Goal: Task Accomplishment & Management: Manage account settings

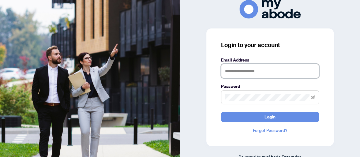
click at [247, 73] on input "text" at bounding box center [270, 71] width 98 height 14
click at [244, 98] on span at bounding box center [270, 97] width 98 height 14
type input "**********"
click at [221, 112] on button "Login" at bounding box center [270, 117] width 98 height 10
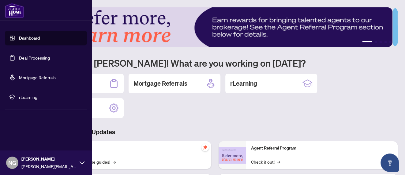
click at [30, 58] on link "Deal Processing" at bounding box center [34, 58] width 31 height 6
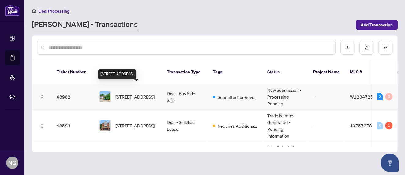
click at [138, 93] on span "[STREET_ADDRESS]" at bounding box center [135, 96] width 39 height 7
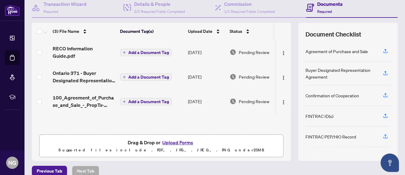
scroll to position [68, 0]
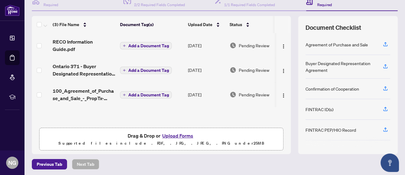
click at [281, 93] on img "button" at bounding box center [283, 95] width 5 height 5
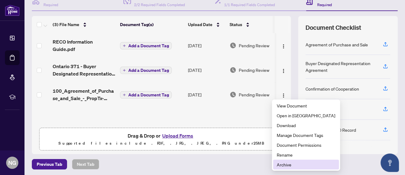
click at [288, 165] on span "Archive" at bounding box center [306, 164] width 59 height 7
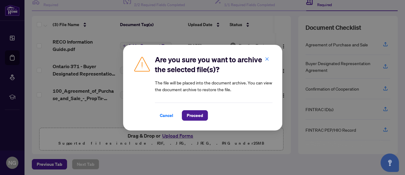
click at [193, 117] on span "Proceed" at bounding box center [195, 115] width 16 height 10
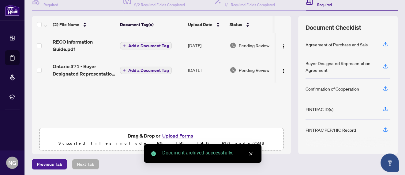
click at [176, 133] on button "Upload Forms" at bounding box center [178, 135] width 35 height 8
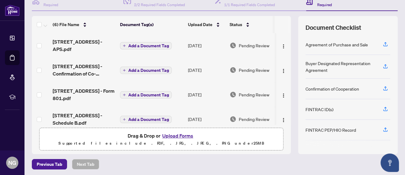
scroll to position [0, 0]
click at [179, 135] on button "Upload Forms" at bounding box center [178, 135] width 35 height 8
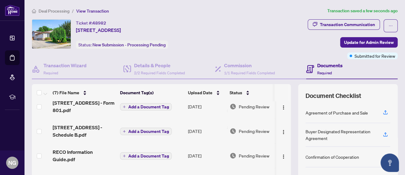
click at [358, 38] on span "Update for Admin Review" at bounding box center [369, 42] width 50 height 10
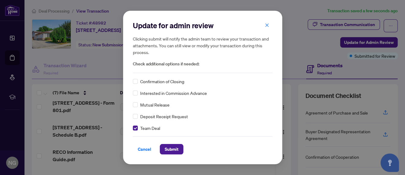
click at [168, 149] on span "Submit" at bounding box center [172, 149] width 14 height 10
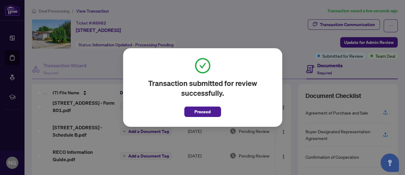
click at [204, 117] on div "Transaction submitted for review successfully. Proceed Cancel OK" at bounding box center [202, 87] width 159 height 78
click at [205, 113] on span "Proceed" at bounding box center [203, 112] width 16 height 10
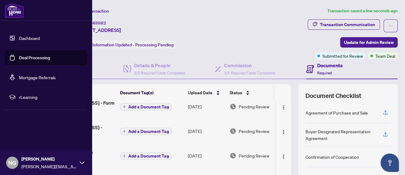
click at [23, 57] on link "Deal Processing" at bounding box center [34, 58] width 31 height 6
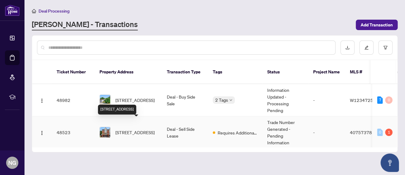
click at [141, 129] on span "[STREET_ADDRESS]" at bounding box center [135, 132] width 39 height 7
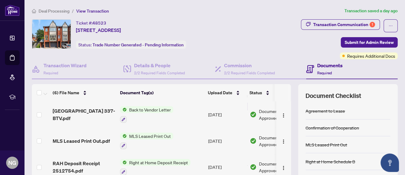
click at [328, 22] on div "Transaction Communication 1" at bounding box center [344, 25] width 62 height 10
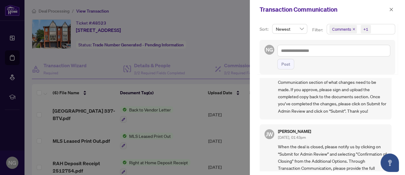
scroll to position [102, 0]
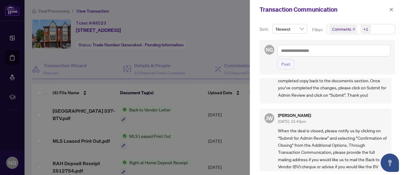
drag, startPoint x: 391, startPoint y: 9, endPoint x: 181, endPoint y: 73, distance: 219.0
click at [390, 9] on icon "close" at bounding box center [391, 9] width 4 height 4
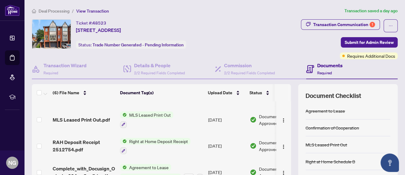
scroll to position [0, 0]
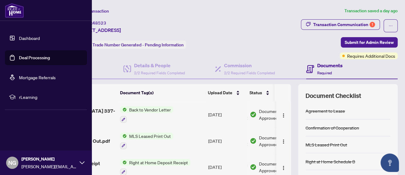
click at [19, 56] on link "Deal Processing" at bounding box center [34, 58] width 31 height 6
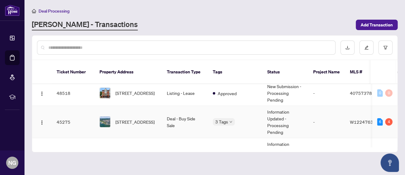
scroll to position [102, 0]
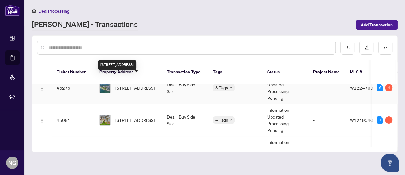
click at [155, 86] on span "[STREET_ADDRESS]" at bounding box center [135, 87] width 39 height 7
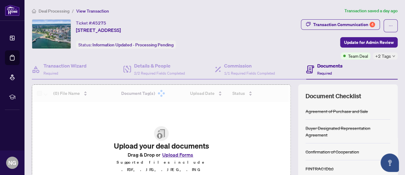
click at [338, 23] on div "Transaction Communication 4" at bounding box center [344, 25] width 62 height 10
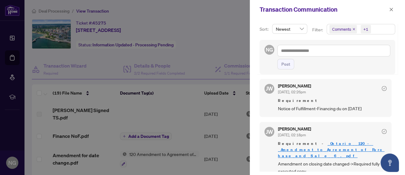
scroll to position [1, 0]
click at [390, 9] on icon "close" at bounding box center [391, 9] width 4 height 4
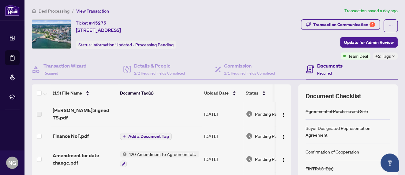
drag, startPoint x: 131, startPoint y: 108, endPoint x: 135, endPoint y: 109, distance: 4.2
click at [131, 108] on td at bounding box center [160, 113] width 84 height 25
click at [143, 134] on span "Add a Document Tag" at bounding box center [148, 136] width 41 height 4
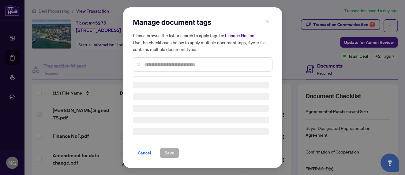
click at [162, 65] on div "Manage document tags Please browse the list or search to apply tags to: Finance…" at bounding box center [203, 46] width 140 height 59
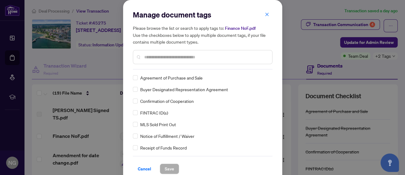
click at [172, 60] on div at bounding box center [203, 57] width 140 height 14
click at [163, 57] on input "text" at bounding box center [205, 57] width 123 height 7
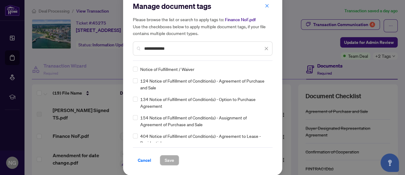
type input "**********"
click at [167, 163] on span "Save" at bounding box center [169, 160] width 9 height 10
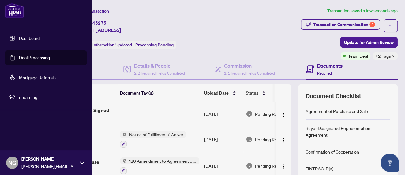
click at [19, 57] on link "Deal Processing" at bounding box center [34, 58] width 31 height 6
